Goal: Find specific page/section: Find specific page/section

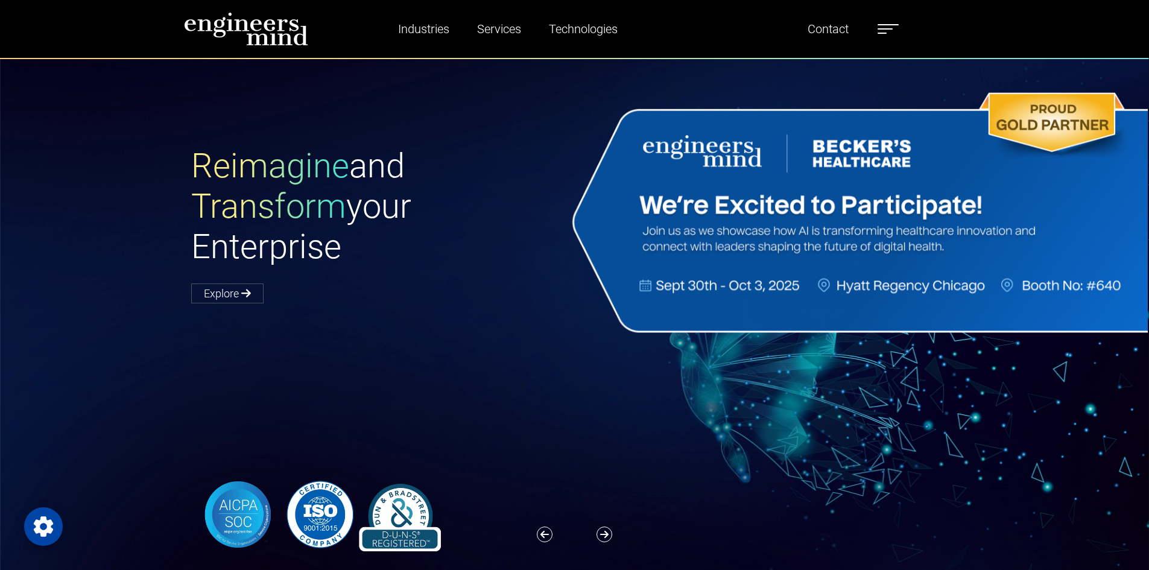
click at [891, 30] on label at bounding box center [887, 29] width 21 height 16
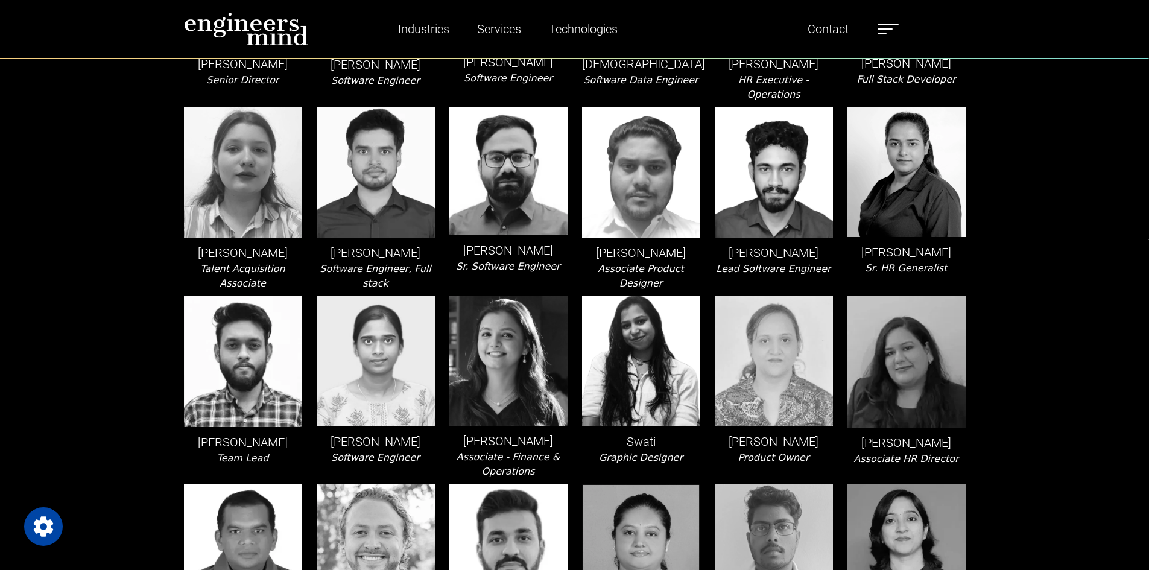
scroll to position [2653, 0]
